Goal: Find specific page/section: Find specific page/section

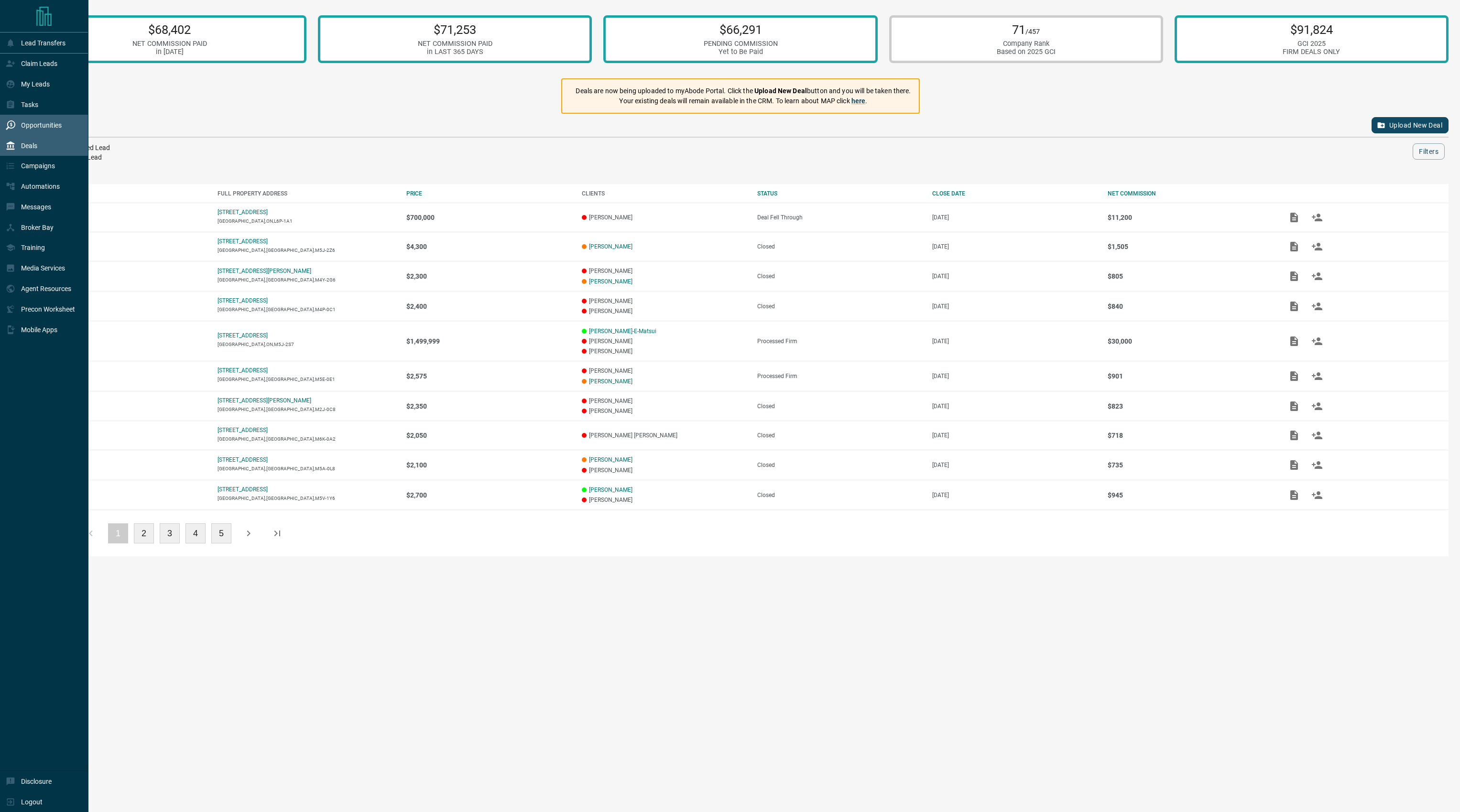
click at [51, 126] on p "Opportunities" at bounding box center [40, 125] width 40 height 8
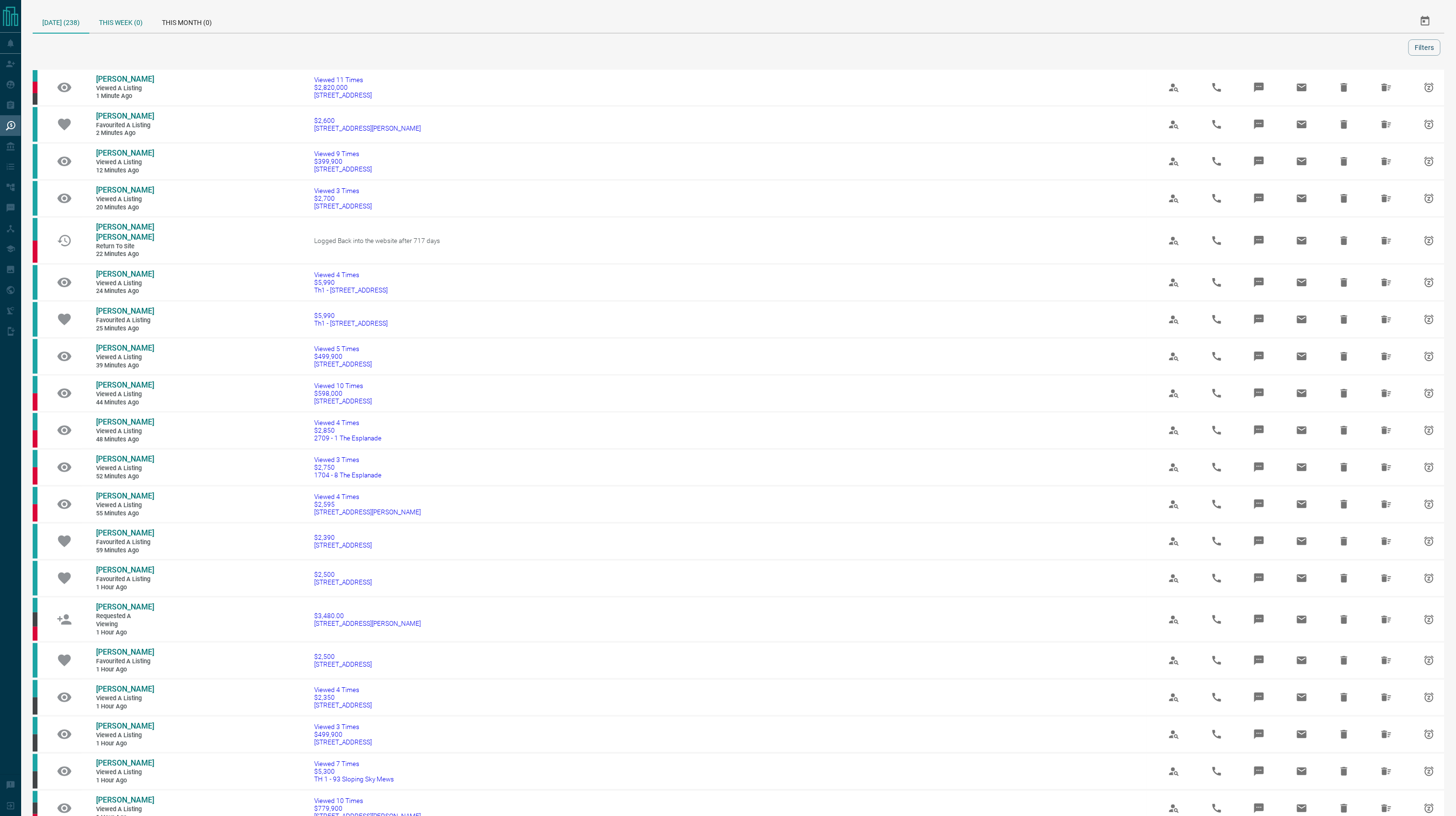
click at [130, 13] on div "This Week (0)" at bounding box center [121, 21] width 63 height 23
click at [1429, 18] on icon "Select Date Range" at bounding box center [1425, 22] width 12 height 12
click at [1190, 53] on div at bounding box center [722, 47] width 1372 height 17
click at [1434, 51] on button "Filters" at bounding box center [1424, 47] width 33 height 17
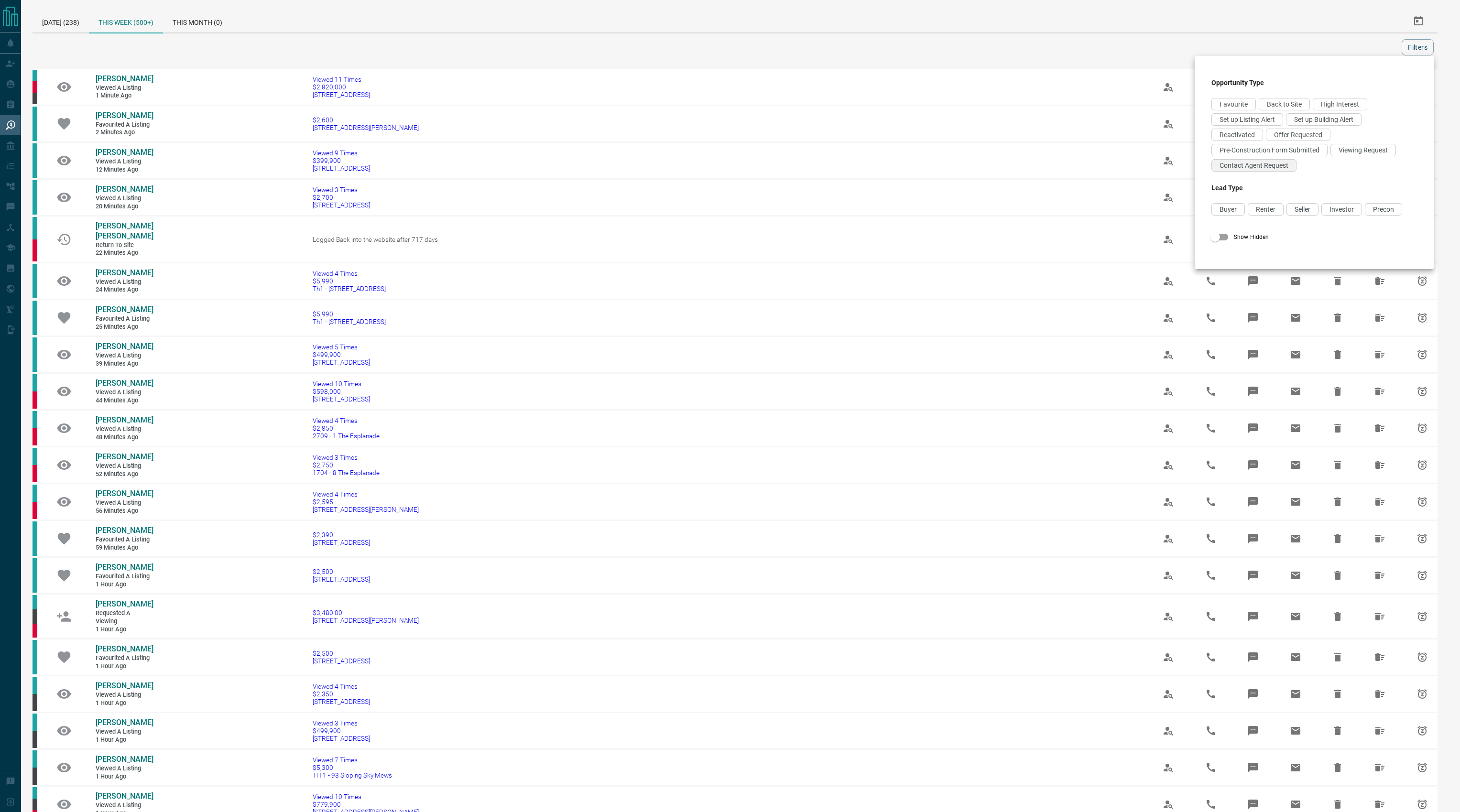
click at [1276, 165] on span "Contact Agent Request" at bounding box center [1254, 165] width 69 height 8
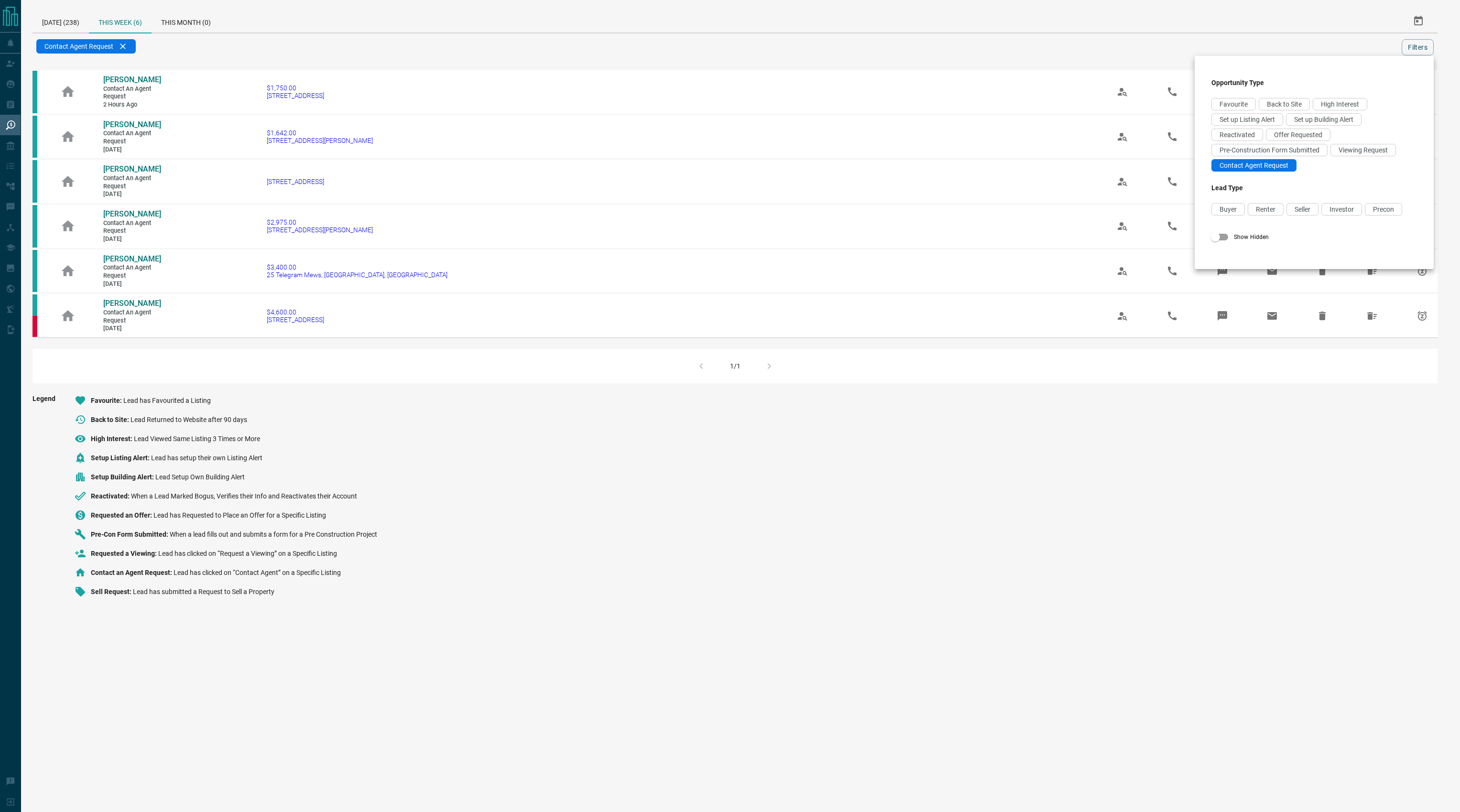
click at [585, 527] on div at bounding box center [730, 406] width 1460 height 812
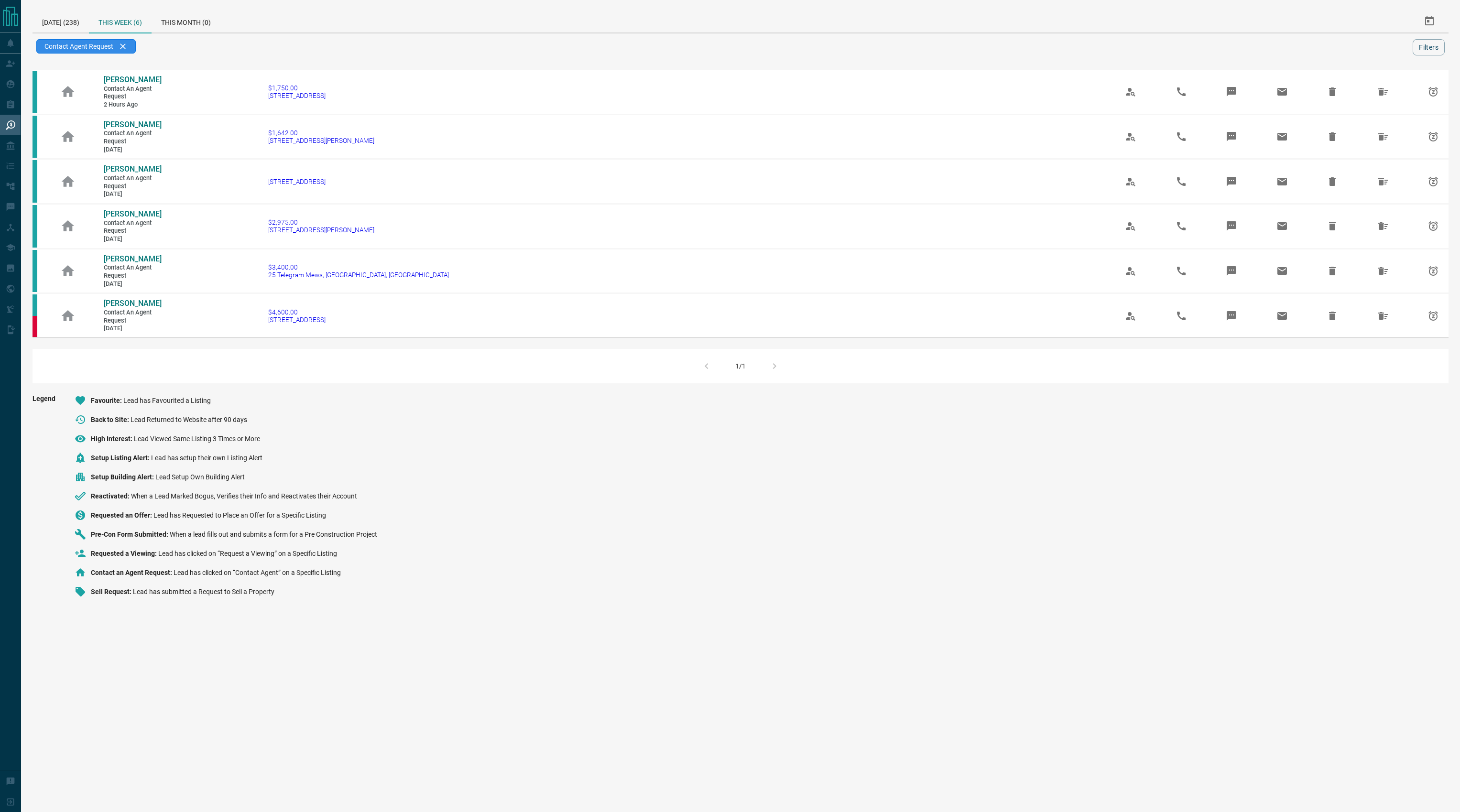
click at [127, 44] on div "Contact Agent Request" at bounding box center [86, 46] width 99 height 15
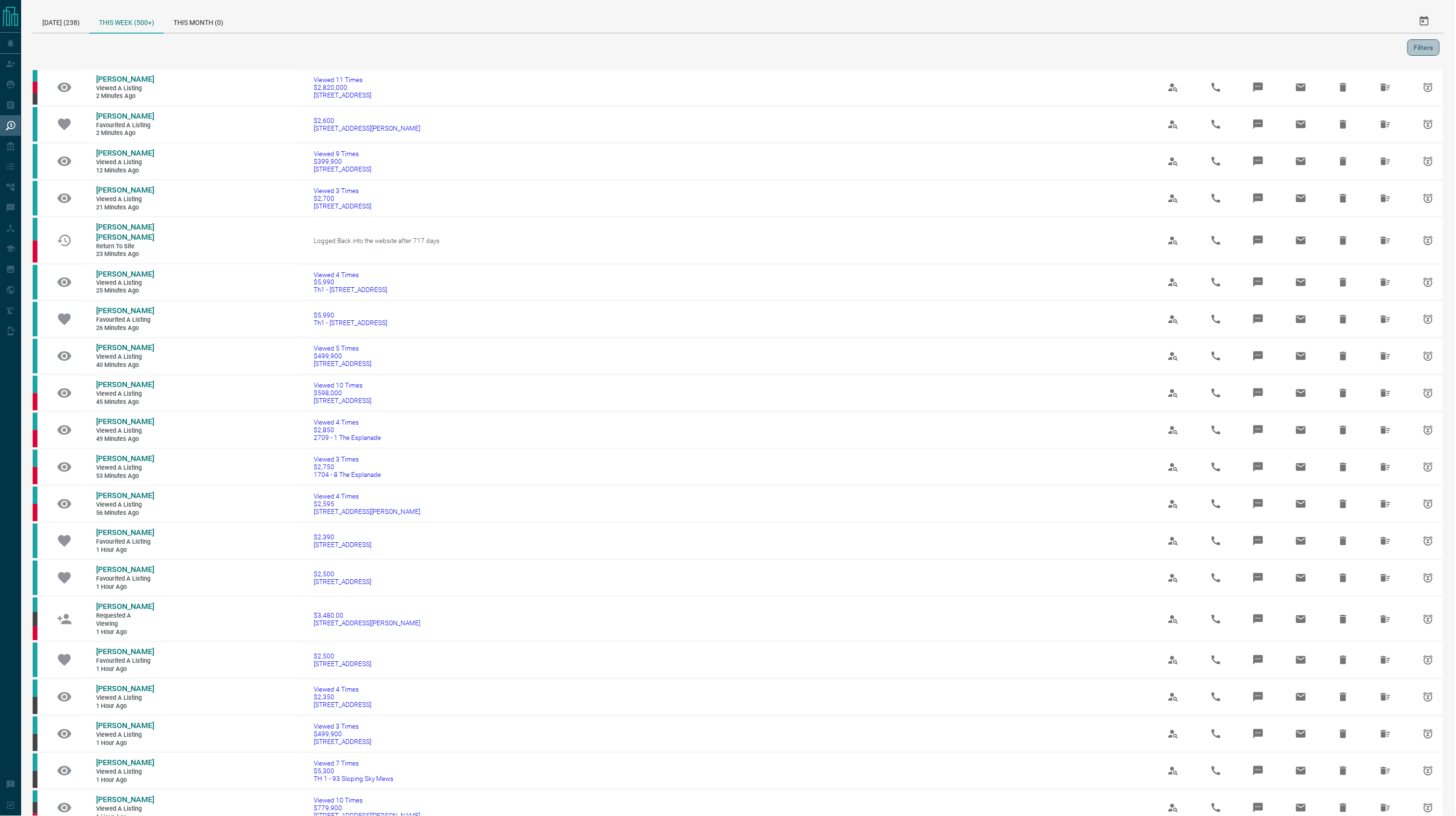
click at [1434, 50] on button "Filters" at bounding box center [1424, 47] width 33 height 17
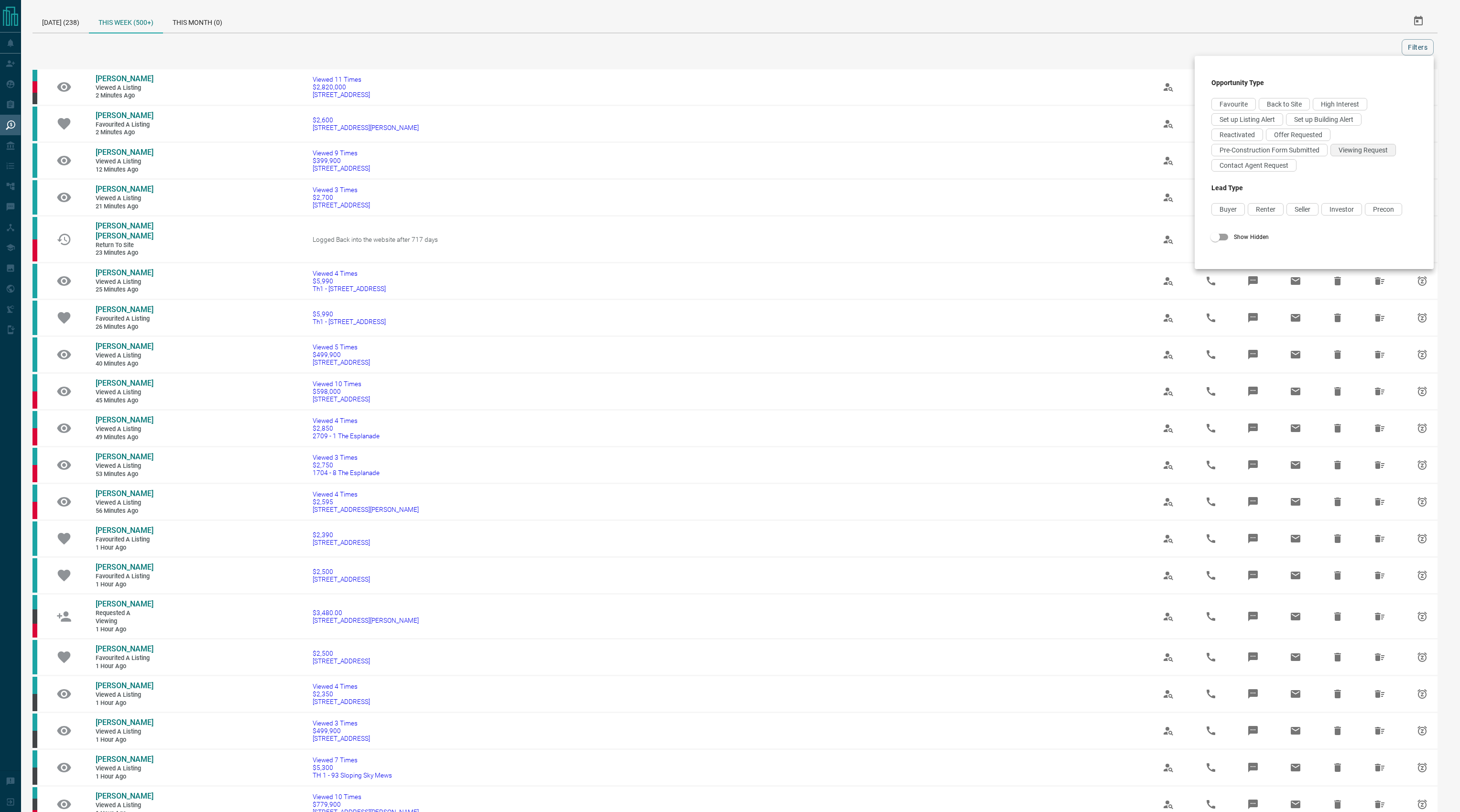
click at [1362, 154] on span "Viewing Request" at bounding box center [1363, 151] width 49 height 8
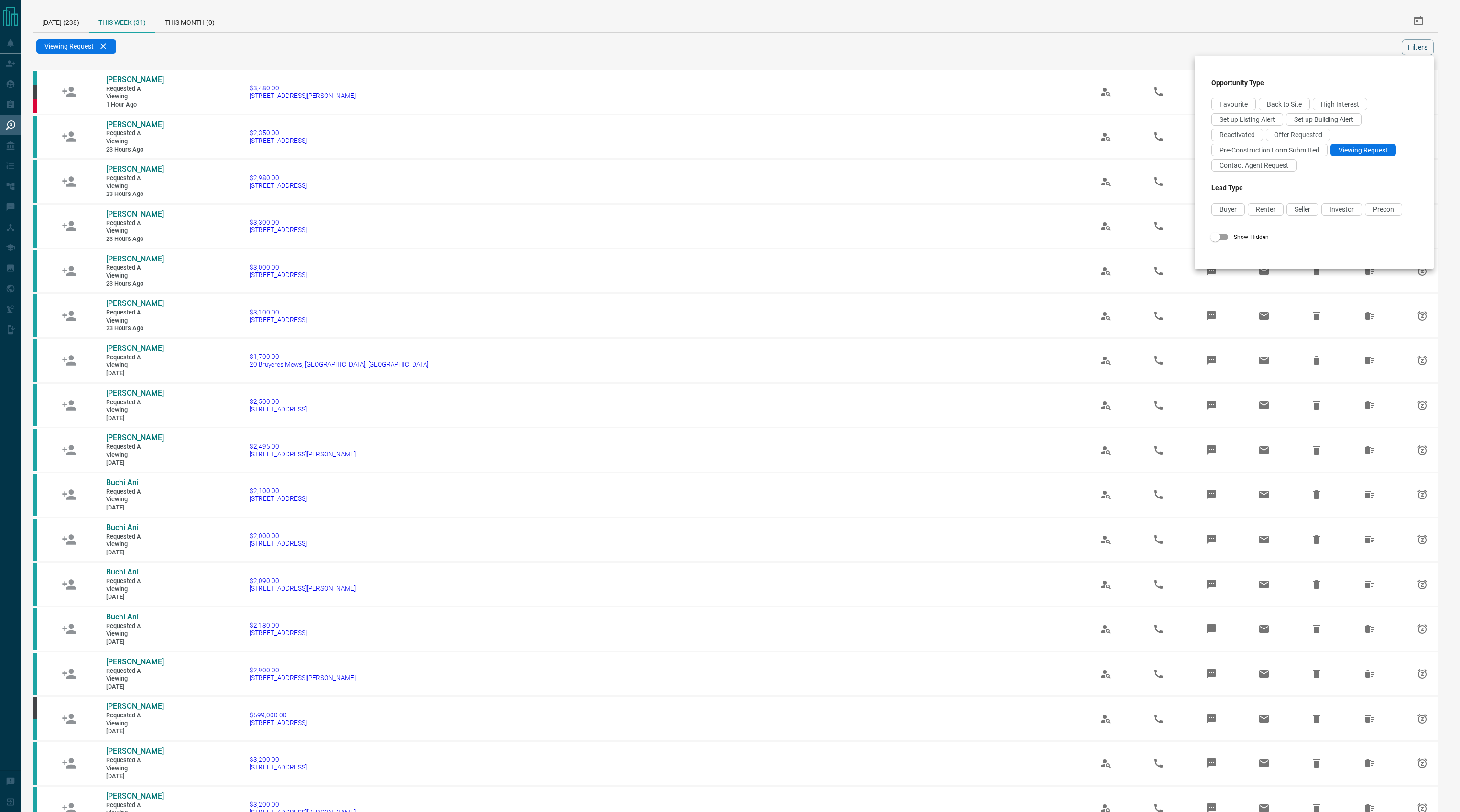
click at [151, 128] on div at bounding box center [730, 406] width 1460 height 812
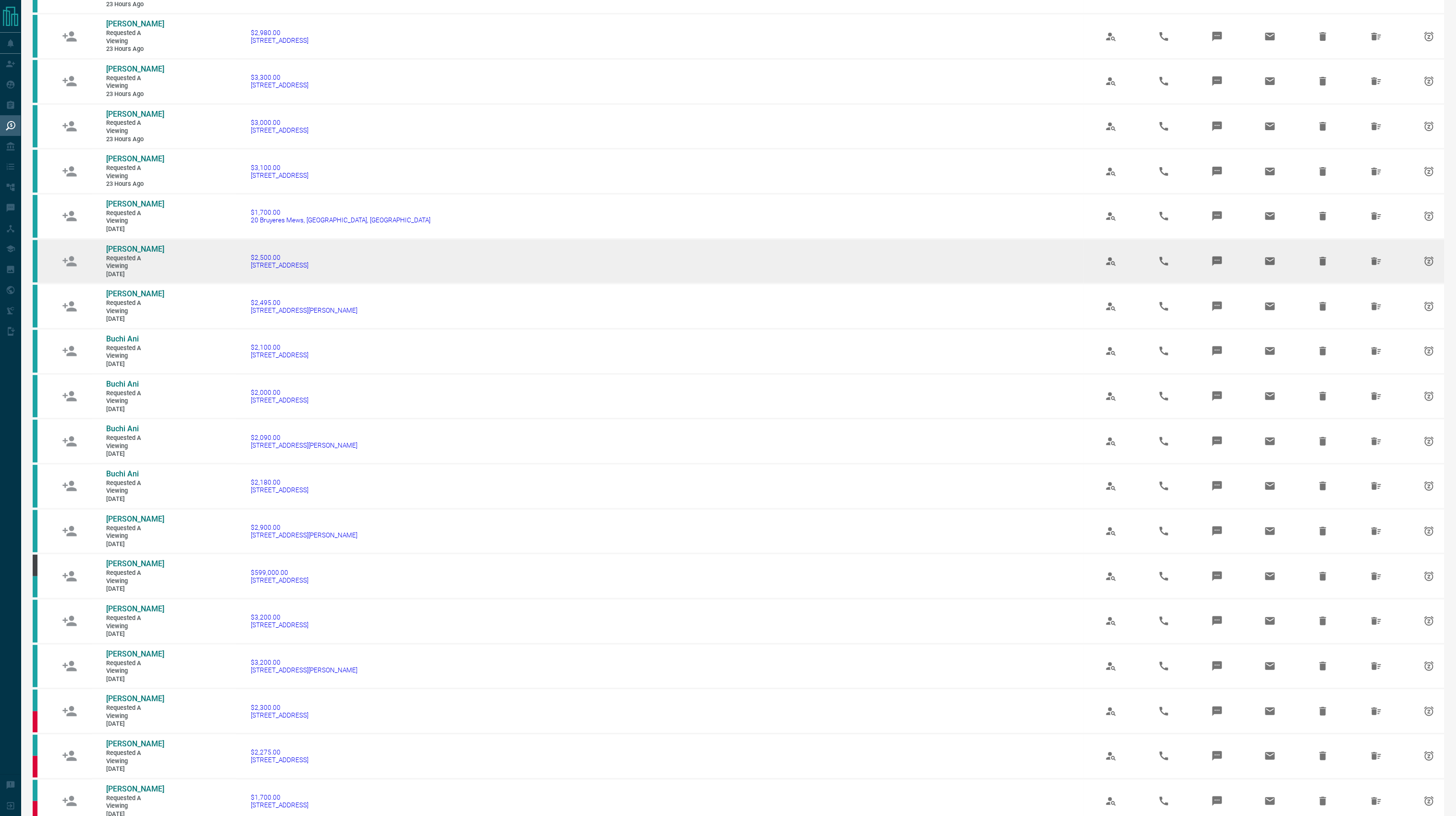
scroll to position [277, 0]
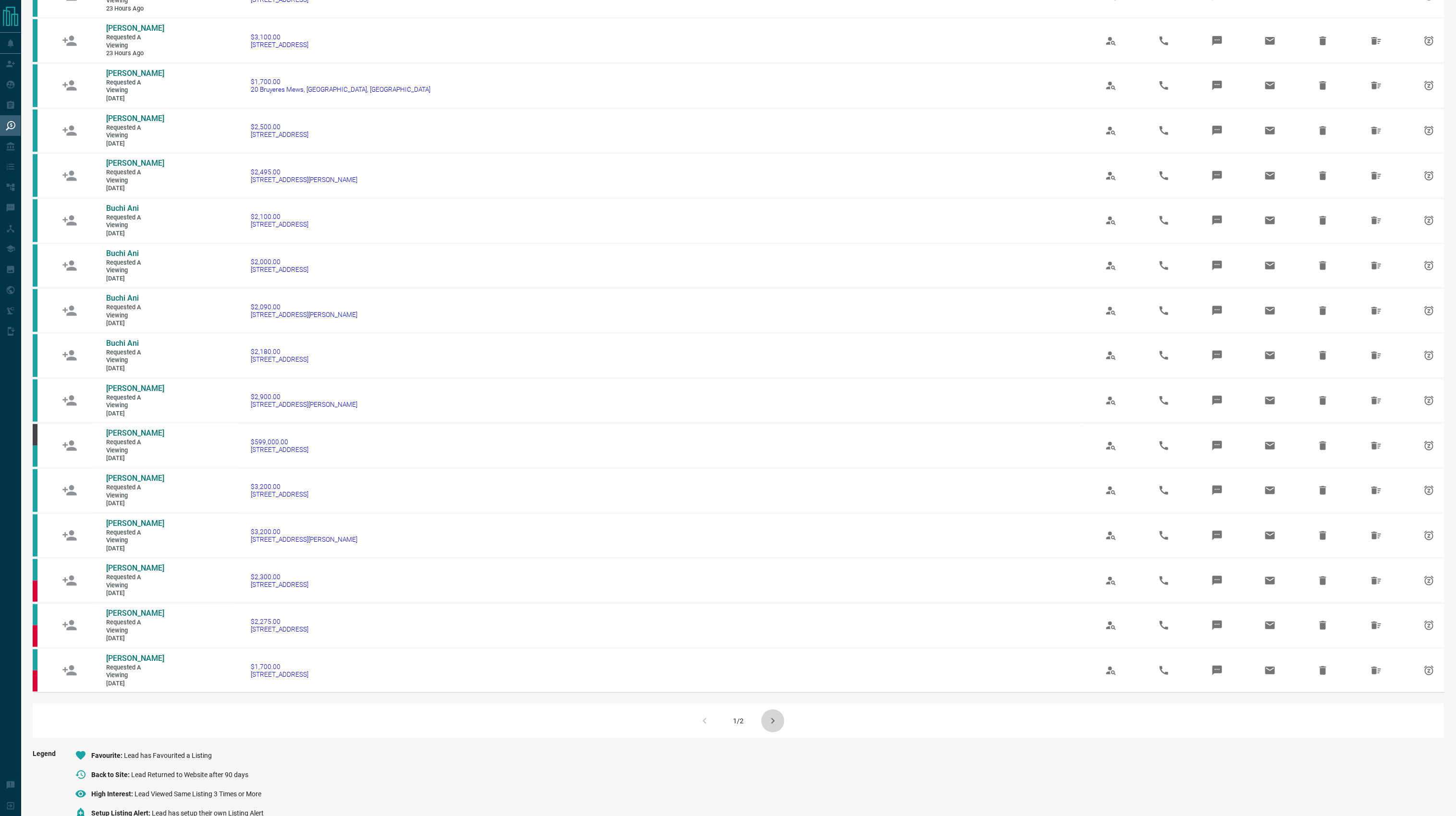
click at [775, 727] on icon "button" at bounding box center [773, 721] width 12 height 12
